Goal: Transaction & Acquisition: Purchase product/service

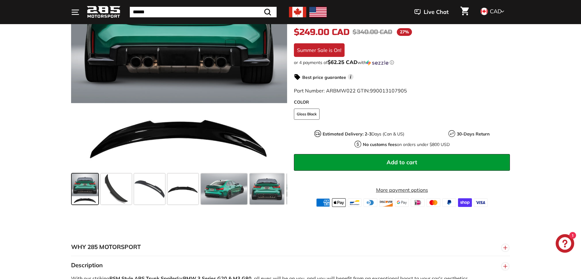
scroll to position [185, 0]
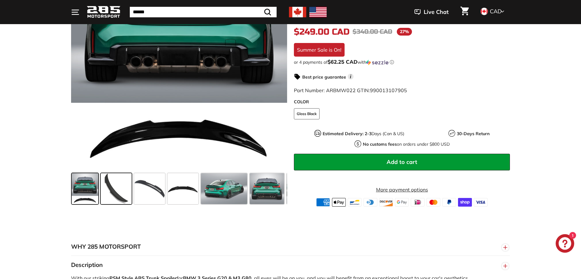
click at [128, 194] on span at bounding box center [116, 188] width 31 height 31
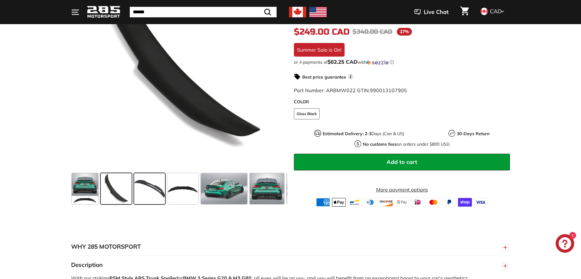
click at [154, 192] on span at bounding box center [149, 188] width 31 height 31
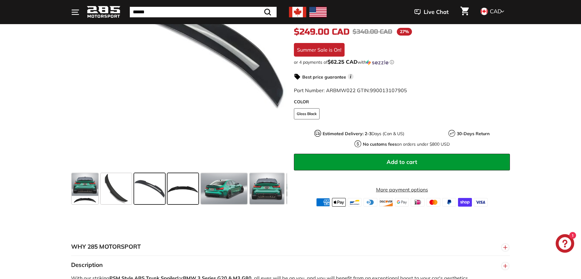
click at [191, 191] on span at bounding box center [183, 188] width 31 height 31
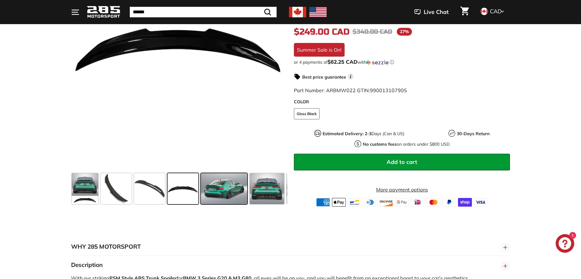
click at [217, 191] on span at bounding box center [224, 188] width 46 height 31
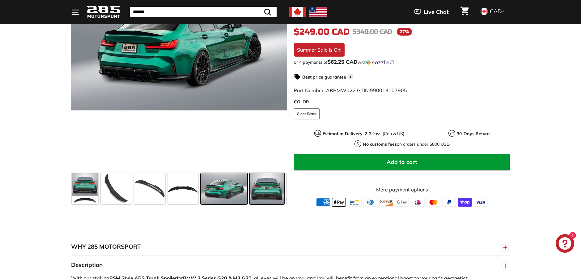
click at [262, 190] on span at bounding box center [267, 188] width 34 height 31
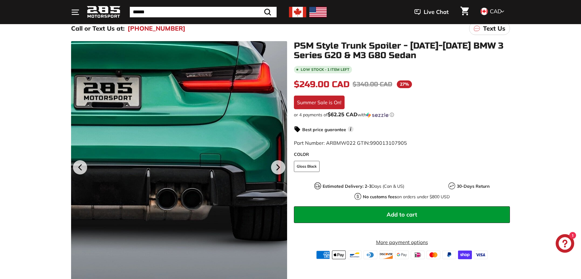
scroll to position [62, 0]
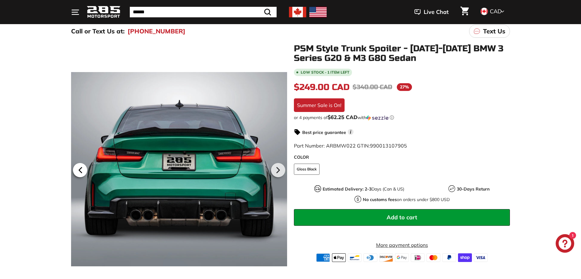
click at [80, 168] on icon at bounding box center [80, 170] width 2 height 5
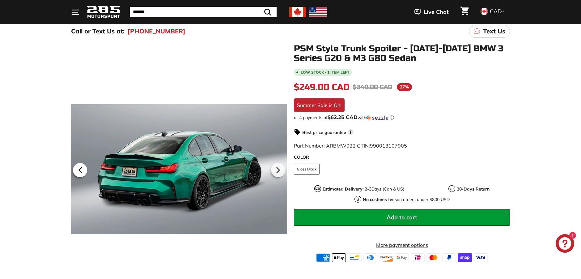
click at [80, 168] on icon at bounding box center [80, 170] width 2 height 5
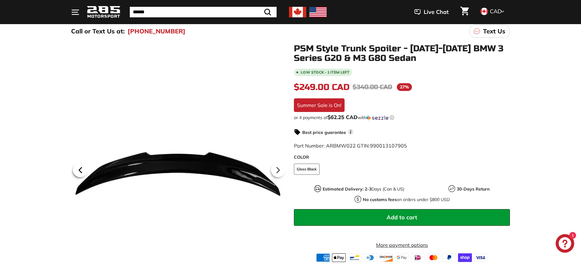
click at [80, 168] on icon at bounding box center [80, 170] width 2 height 5
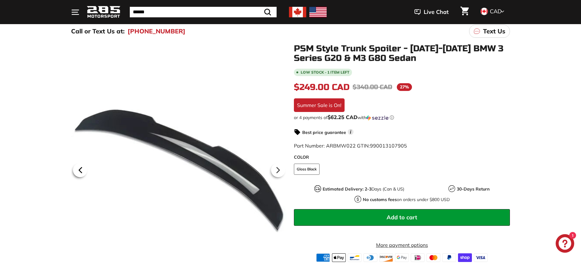
scroll to position [0, 0]
click at [80, 168] on icon at bounding box center [80, 170] width 2 height 5
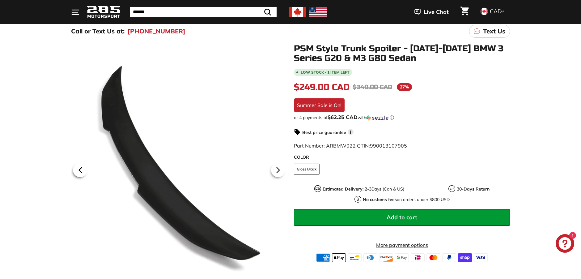
click at [80, 168] on icon at bounding box center [80, 170] width 2 height 5
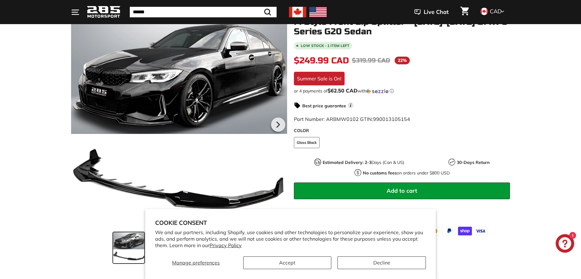
scroll to position [93, 0]
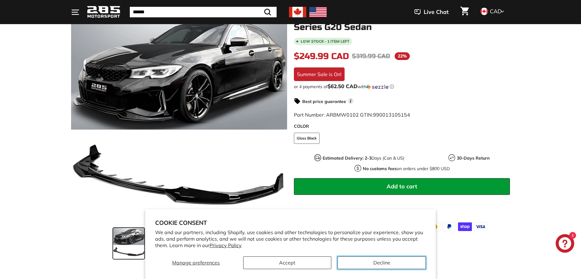
click at [395, 260] on button "Decline" at bounding box center [382, 262] width 88 height 13
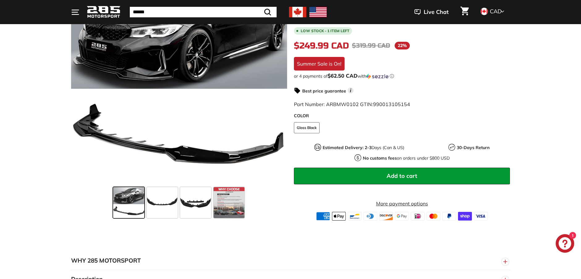
scroll to position [155, 0]
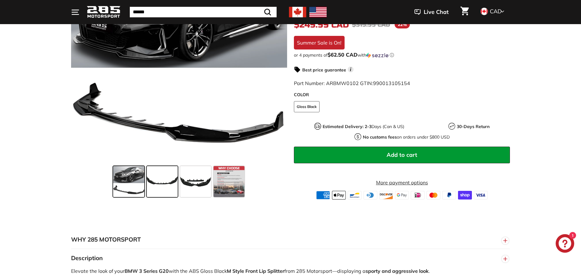
click at [168, 189] on span at bounding box center [162, 181] width 31 height 31
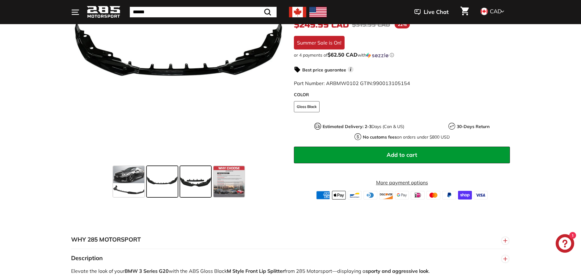
click at [189, 188] on span at bounding box center [195, 181] width 31 height 31
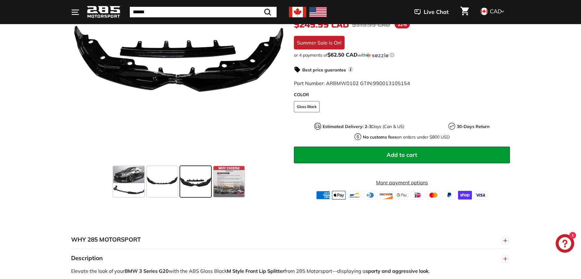
click at [189, 188] on span at bounding box center [195, 181] width 31 height 31
click at [233, 186] on span at bounding box center [229, 181] width 31 height 31
